Goal: Transaction & Acquisition: Purchase product/service

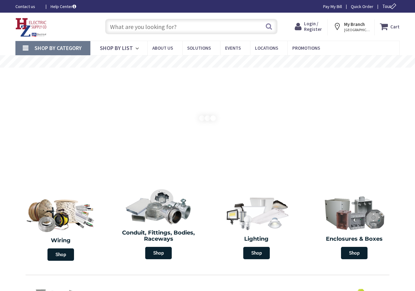
type input "[PERSON_NAME][GEOGRAPHIC_DATA], [GEOGRAPHIC_DATA]"
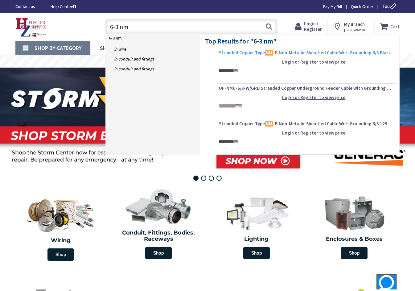
type input "6-3 nm"
click at [230, 54] on span "Stranded Copper Type NM -B Non-Metallic Sheathed Cable With Grounding 6/3 Black" at bounding box center [306, 53] width 174 height 6
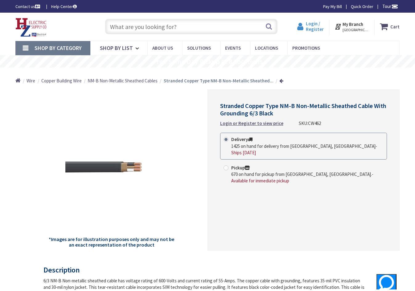
click at [309, 26] on span "Login / Register" at bounding box center [315, 26] width 18 height 11
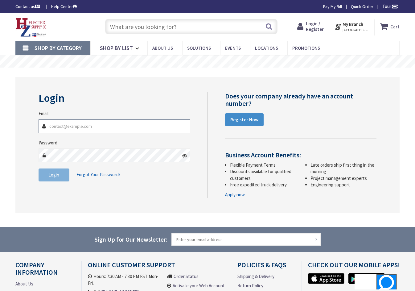
type input "iantduryea@gmail.com"
click at [52, 177] on span "Login" at bounding box center [53, 175] width 11 height 6
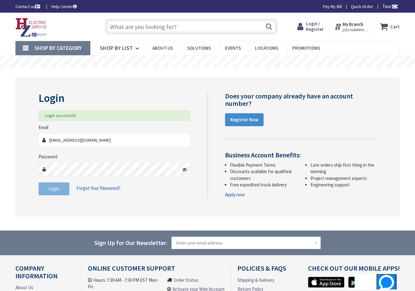
click at [143, 34] on div "Search" at bounding box center [190, 26] width 176 height 20
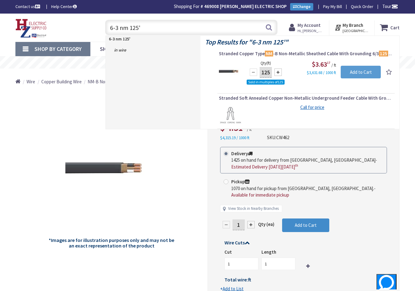
click at [361, 73] on input "Add to Cart" at bounding box center [361, 72] width 40 height 13
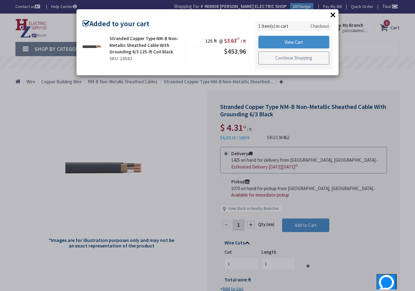
click at [292, 59] on link "Continue Shopping" at bounding box center [294, 58] width 71 height 13
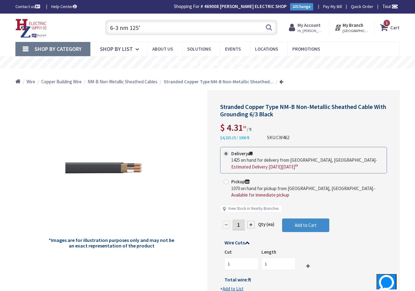
click at [177, 32] on input "6-3 nm 125'" at bounding box center [191, 27] width 173 height 15
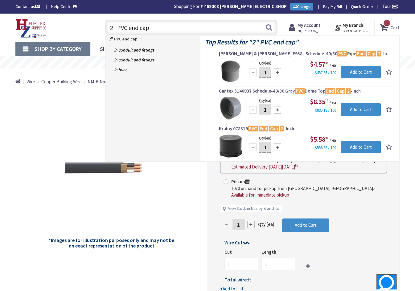
type input "2" PVC end cap"
click at [278, 72] on div at bounding box center [277, 71] width 7 height 7
type input "2"
click at [349, 70] on input "Add to Cart" at bounding box center [361, 72] width 40 height 13
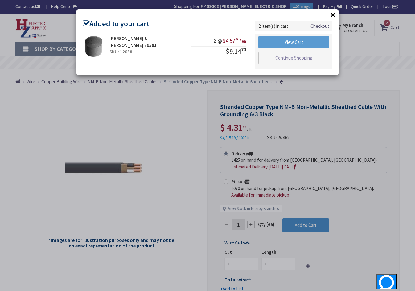
click at [301, 41] on link "View Cart" at bounding box center [294, 42] width 71 height 13
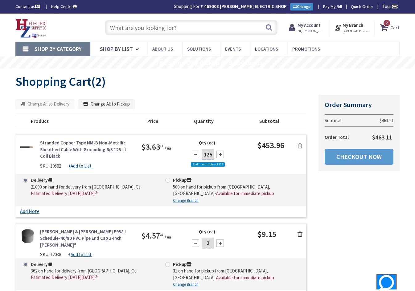
click at [336, 158] on link "Checkout Now" at bounding box center [359, 157] width 69 height 16
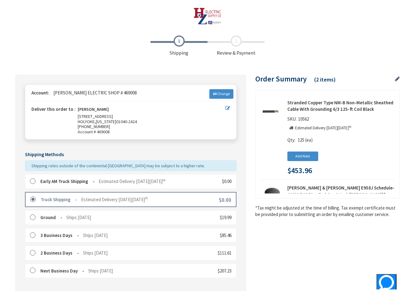
click at [31, 179] on label at bounding box center [35, 181] width 10 height 6
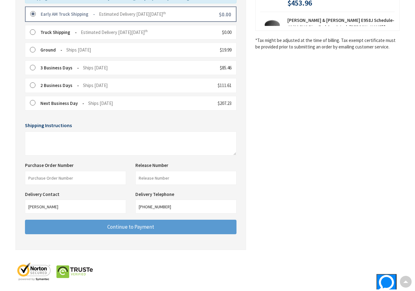
scroll to position [167, 0]
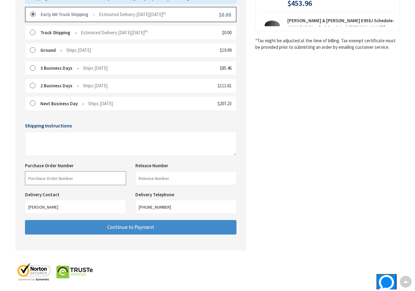
click at [53, 179] on input "text" at bounding box center [75, 178] width 101 height 14
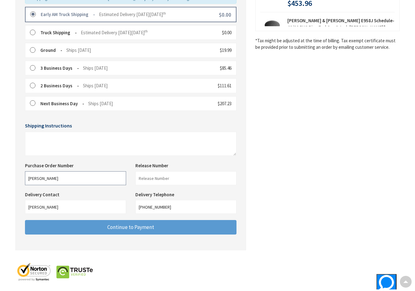
type input "[PERSON_NAME]"
click at [111, 224] on span "Continue to Payment" at bounding box center [130, 227] width 47 height 7
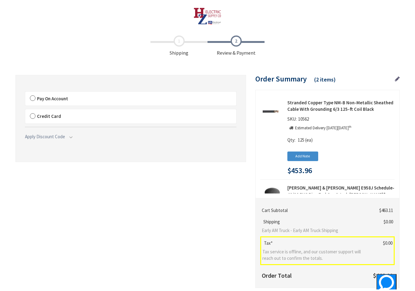
click at [33, 99] on label "Pay On Account" at bounding box center [130, 99] width 211 height 14
click at [25, 93] on input "Pay On Account" at bounding box center [25, 93] width 0 height 0
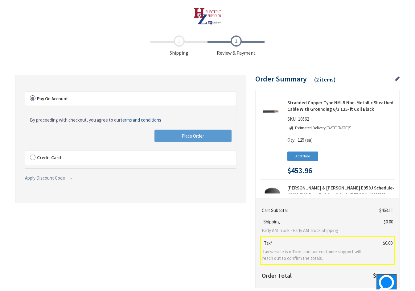
click at [166, 134] on button "Place Order" at bounding box center [193, 136] width 77 height 13
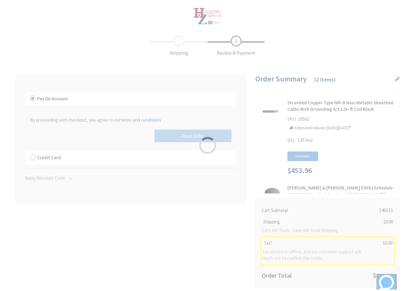
click at [189, 139] on div "Please wait..." at bounding box center [207, 145] width 415 height 291
